Goal: Information Seeking & Learning: Learn about a topic

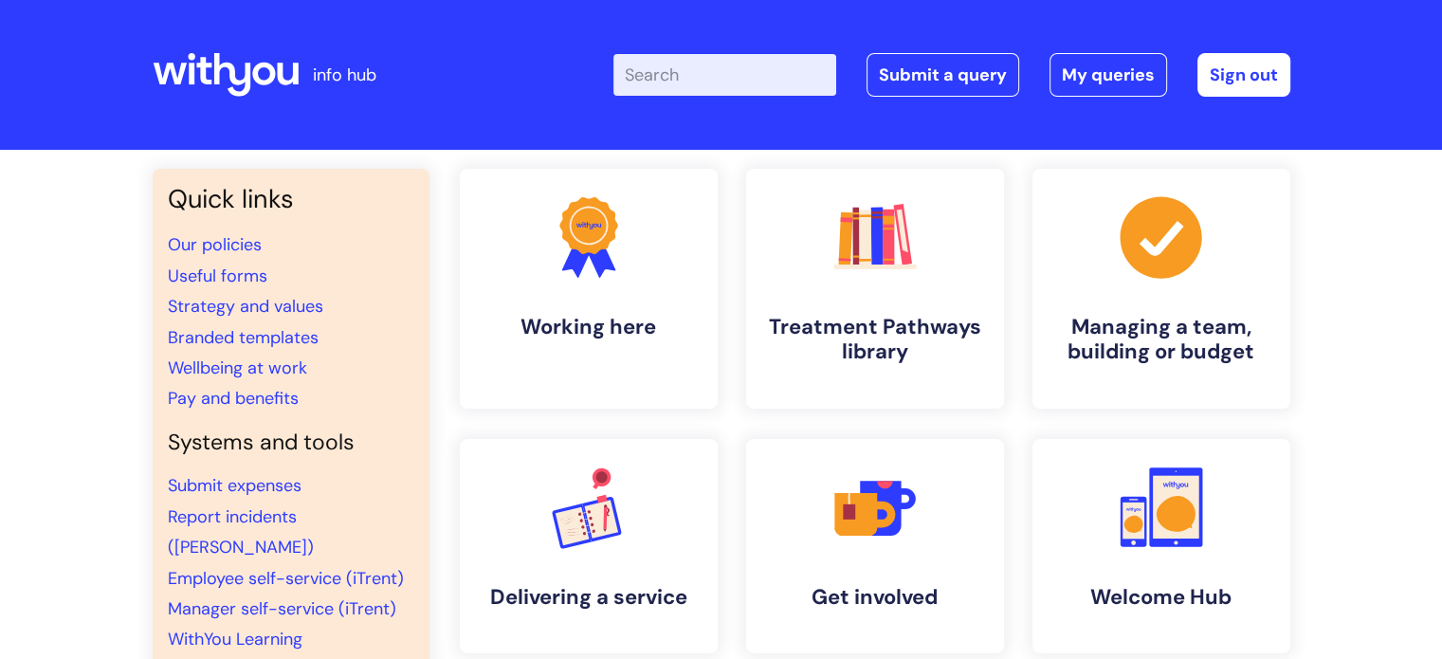
click at [723, 84] on input "Enter your search term here..." at bounding box center [724, 75] width 223 height 42
click at [207, 249] on link "Our policies" at bounding box center [215, 244] width 94 height 23
click at [745, 72] on input "Enter your search term here..." at bounding box center [724, 75] width 223 height 42
type input "p"
type input ""personal data""
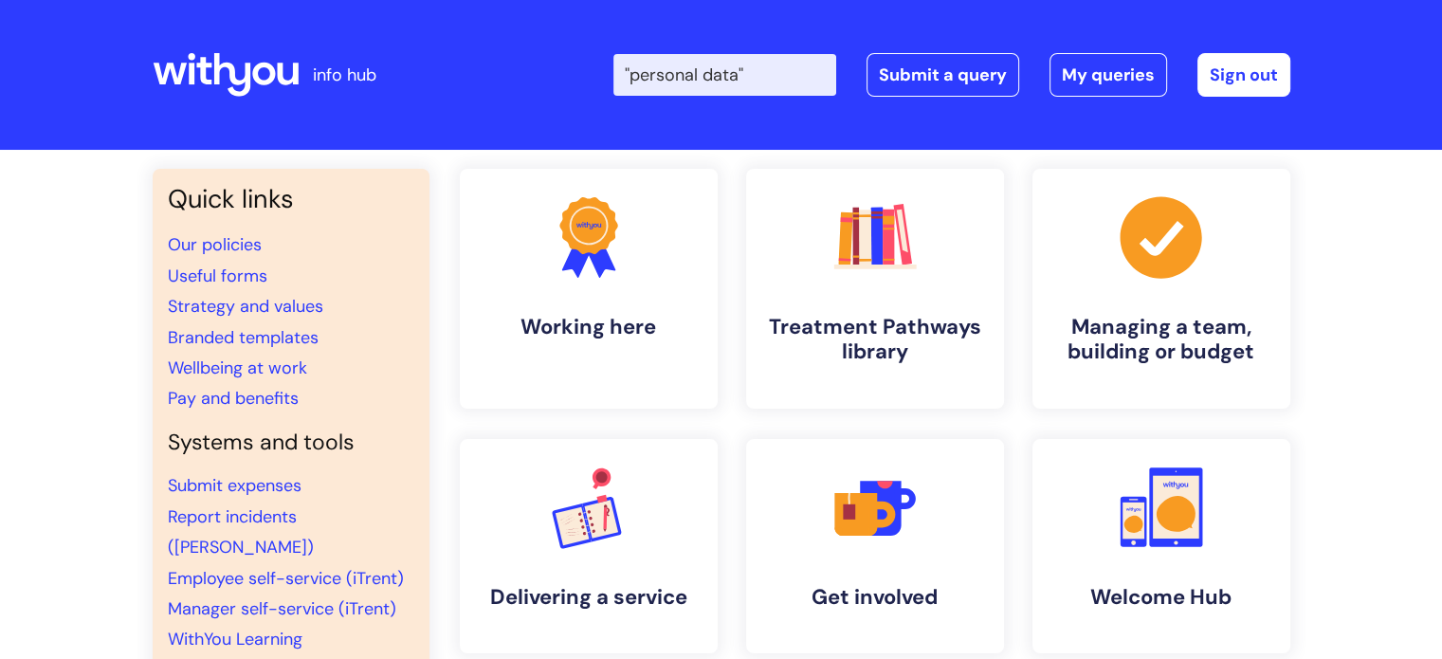
click button "Search" at bounding box center [0, 0] width 0 height 0
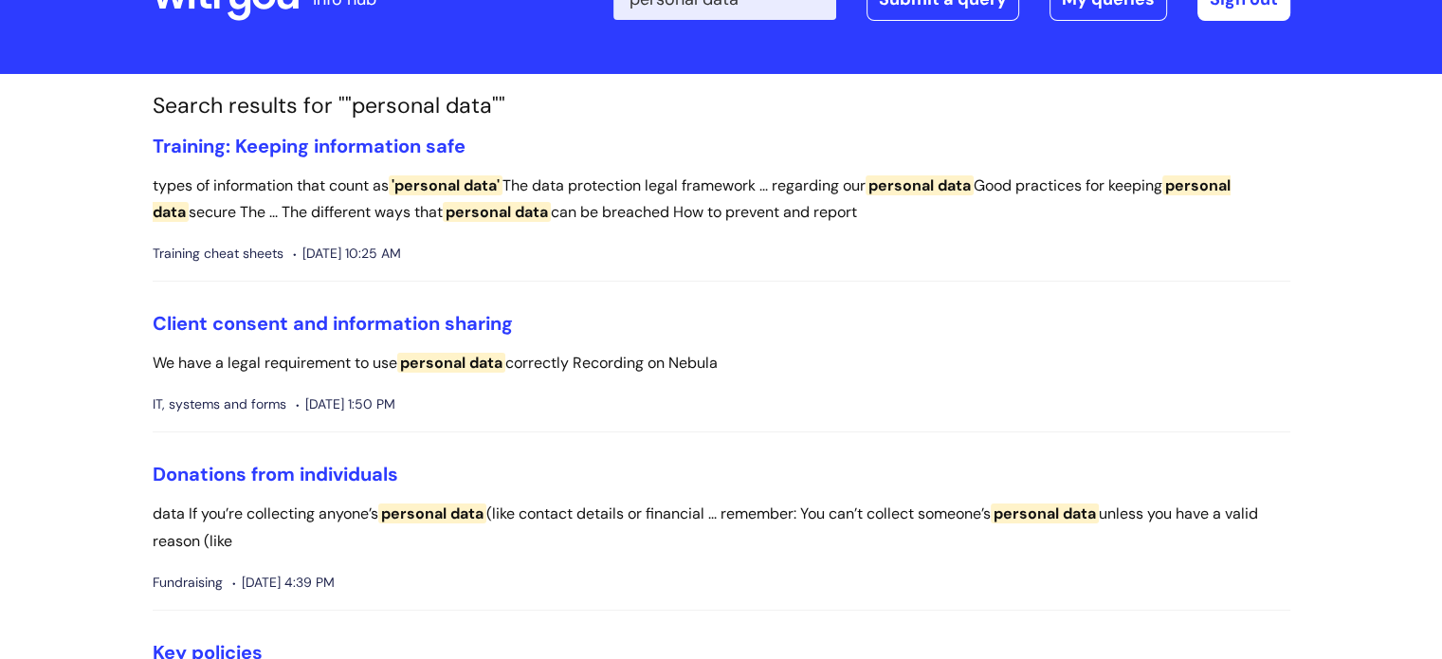
scroll to position [68, 0]
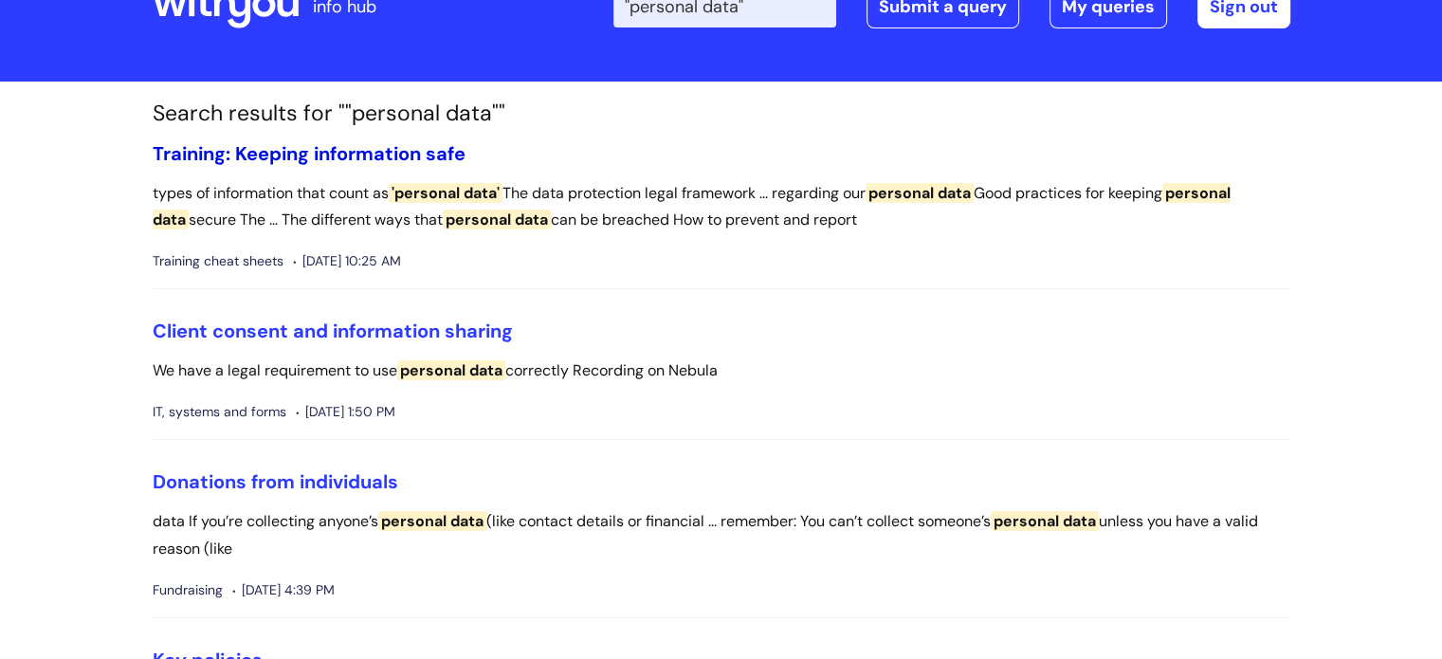
click at [272, 157] on link "Training: Keeping information safe" at bounding box center [309, 153] width 313 height 25
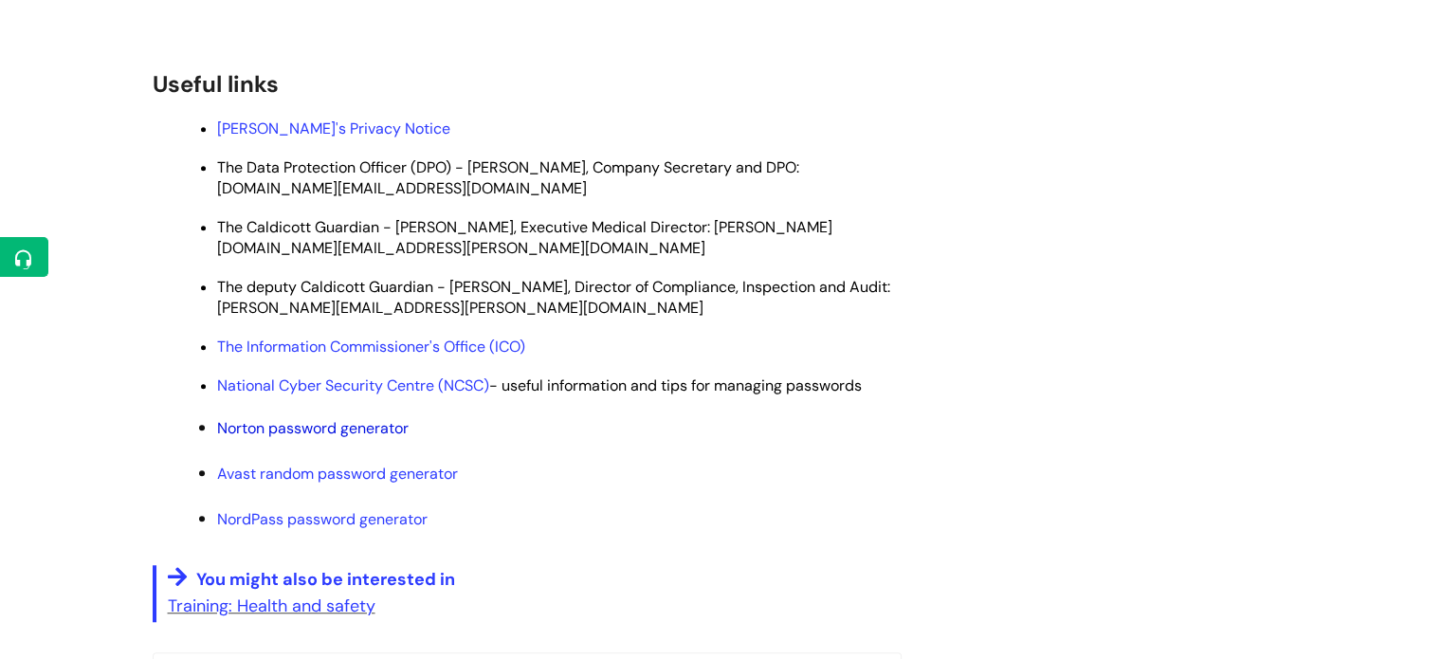
scroll to position [1422, 0]
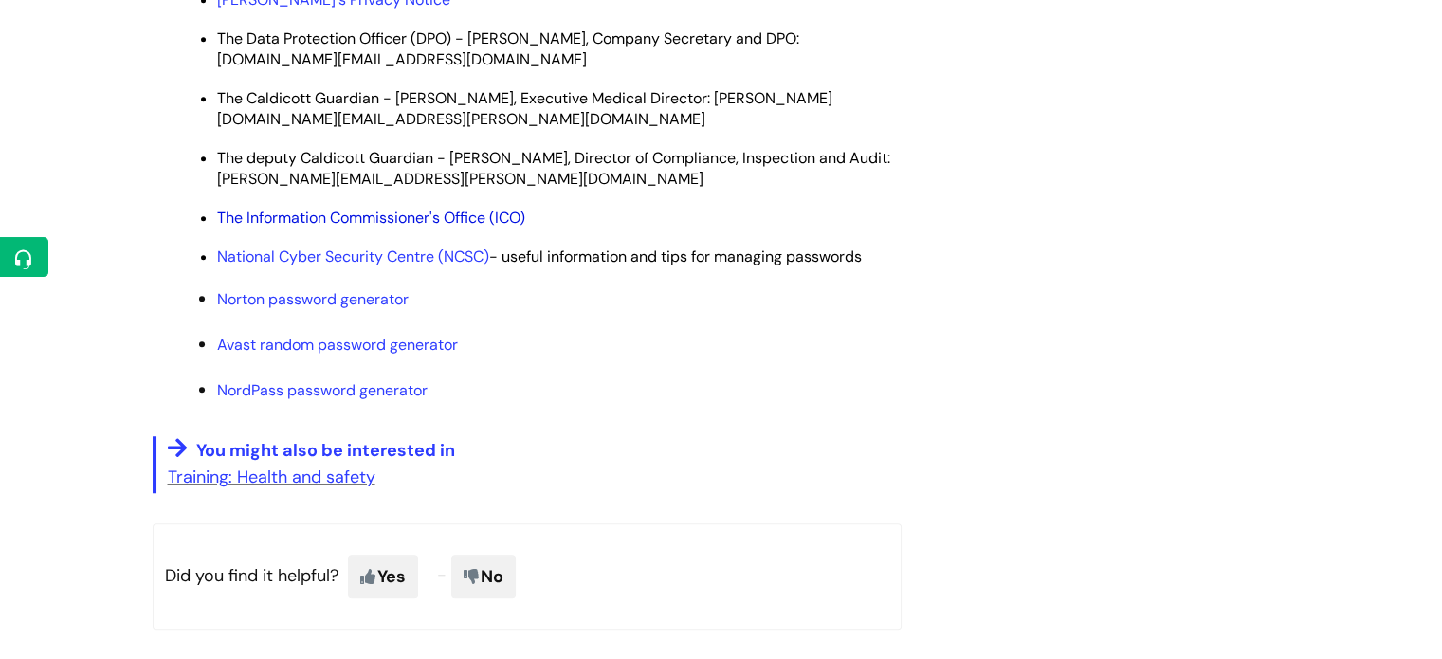
click at [424, 227] on link "The Information Commissioner's Office (ICO)" at bounding box center [371, 218] width 308 height 20
